Goal: Register for event/course

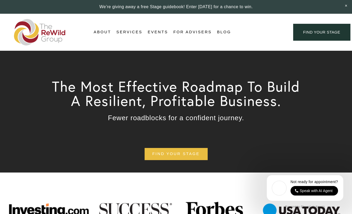
click at [154, 31] on link "Events" at bounding box center [158, 32] width 20 height 8
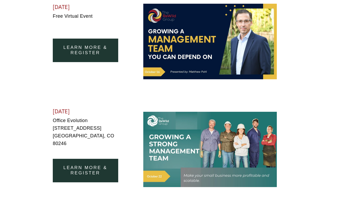
scroll to position [237, 0]
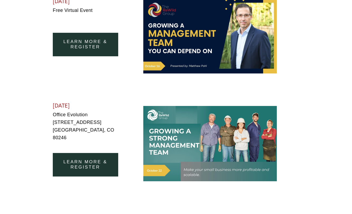
click at [103, 153] on link "learn more & register" at bounding box center [85, 164] width 65 height 23
